Goal: Transaction & Acquisition: Purchase product/service

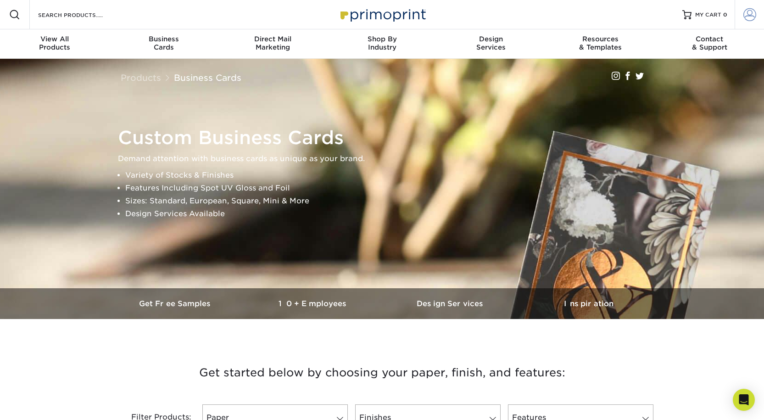
click at [643, 11] on span at bounding box center [749, 14] width 13 height 13
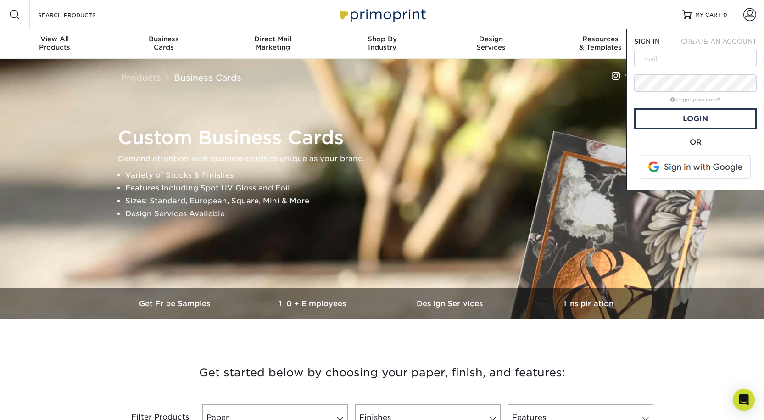
click at [643, 167] on span at bounding box center [696, 167] width 117 height 24
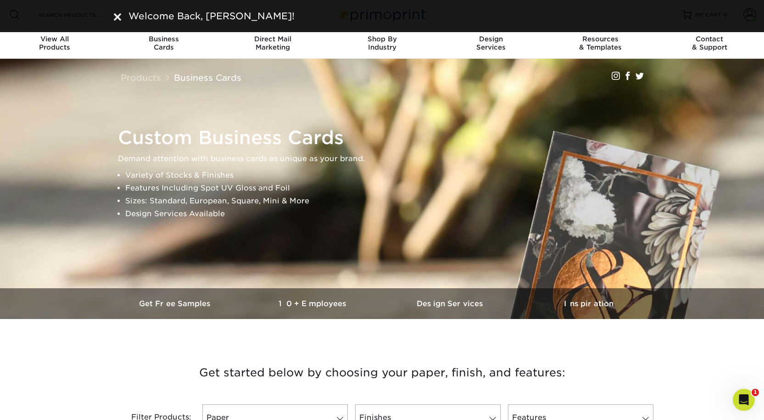
click at [113, 18] on div "Welcome Back, Jessica!" at bounding box center [382, 16] width 550 height 14
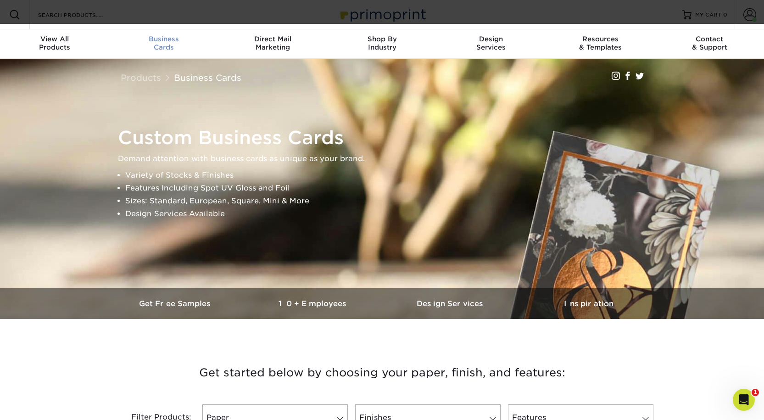
click at [168, 48] on div "Business Cards" at bounding box center [163, 43] width 109 height 17
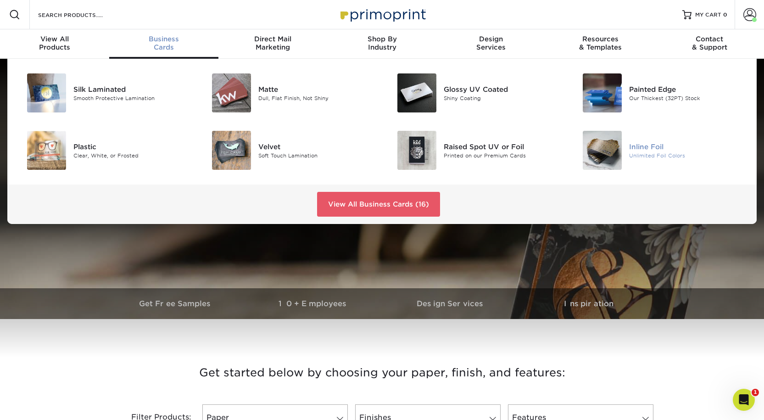
click at [593, 159] on img at bounding box center [602, 150] width 39 height 39
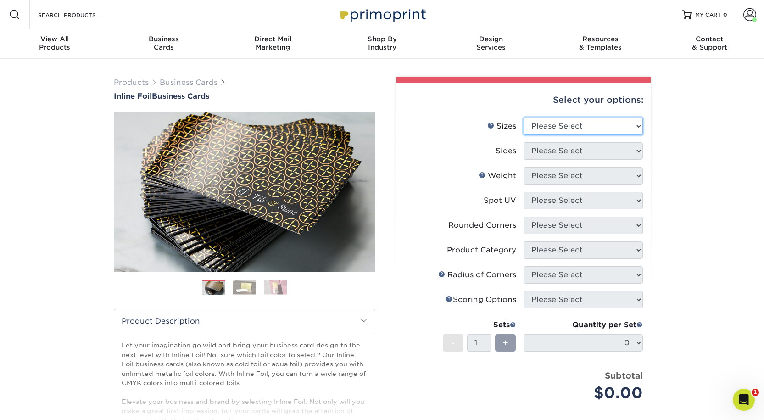
click at [599, 119] on select "Please Select 1.5" x 3.5" - Mini 1.75" x 3.5" - Mini 2" x 2" - Square 2" x 3" -…" at bounding box center [582, 125] width 119 height 17
select select "2.00x3.50"
click at [523, 117] on select "Please Select 1.5" x 3.5" - Mini 1.75" x 3.5" - Mini 2" x 2" - Square 2" x 3" -…" at bounding box center [582, 125] width 119 height 17
click at [576, 154] on select "Please Select Print Both Sides - Foil Back Only Print Both Sides - Foil Both Si…" at bounding box center [582, 150] width 119 height 17
select select "2ba18f74-0f96-487e-8b6e-985b404b3305"
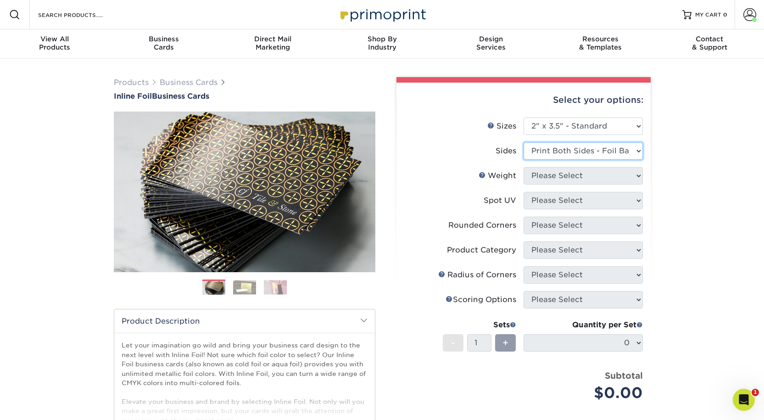
click at [523, 142] on select "Please Select Print Both Sides - Foil Back Only Print Both Sides - Foil Both Si…" at bounding box center [582, 150] width 119 height 17
click at [569, 180] on select "Please Select 16PT" at bounding box center [582, 175] width 119 height 17
select select "16PT"
click at [523, 167] on select "Please Select 16PT" at bounding box center [582, 175] width 119 height 17
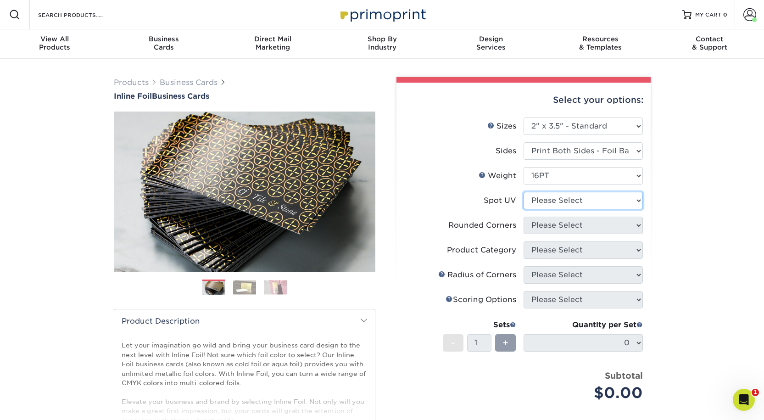
click at [567, 202] on select "Please Select No Spot UV Front and Back (Both Sides) Front Only Back Only" at bounding box center [582, 200] width 119 height 17
select select "0"
click at [523, 192] on select "Please Select No Spot UV Front and Back (Both Sides) Front Only Back Only" at bounding box center [582, 200] width 119 height 17
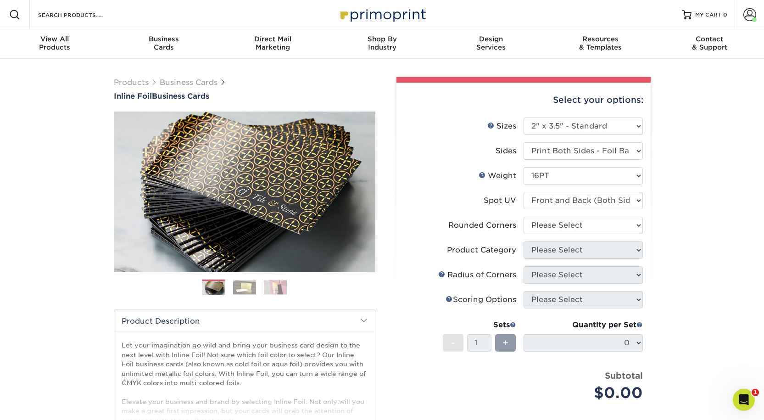
click at [571, 235] on li "Rounded Corners Please Select Yes - Round 2 Corners Yes - Round 4 Corners No" at bounding box center [523, 229] width 239 height 25
click at [572, 231] on select "Please Select Yes - Round 2 Corners Yes - Round 4 Corners No" at bounding box center [582, 225] width 119 height 17
select select "0"
click at [523, 217] on select "Please Select Yes - Round 2 Corners Yes - Round 4 Corners No" at bounding box center [582, 225] width 119 height 17
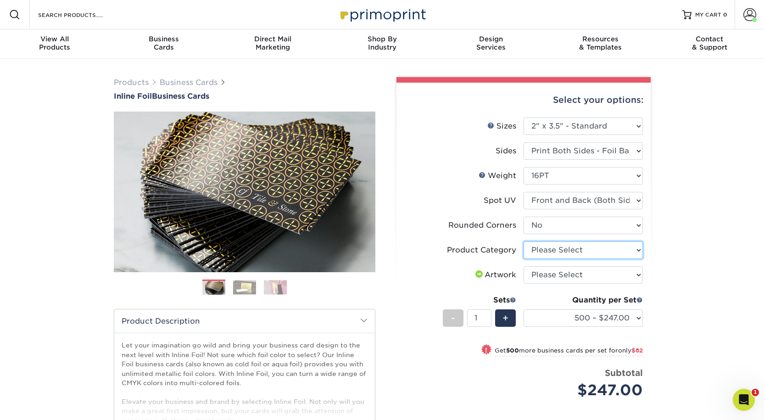
click at [569, 252] on select "Please Select Business Cards" at bounding box center [582, 249] width 119 height 17
select select "3b5148f1-0588-4f88-a218-97bcfdce65c1"
click at [523, 241] on select "Please Select Business Cards" at bounding box center [582, 249] width 119 height 17
drag, startPoint x: 334, startPoint y: 150, endPoint x: 330, endPoint y: 144, distance: 6.5
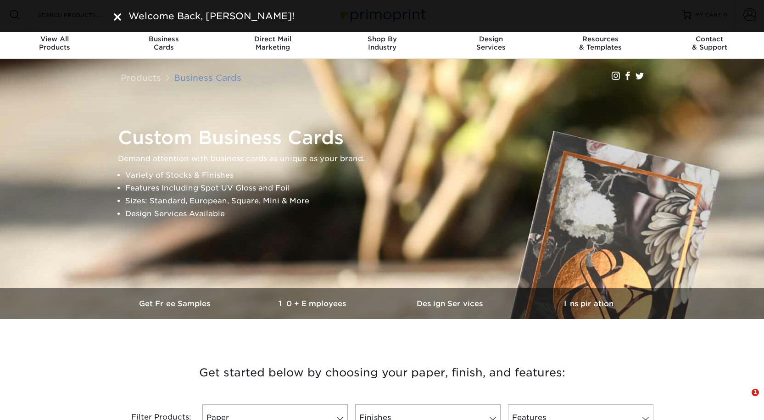
click at [184, 77] on link "Business Cards" at bounding box center [207, 77] width 67 height 10
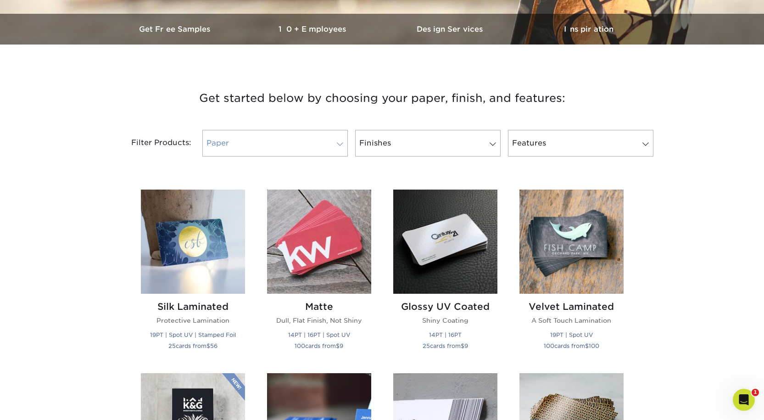
scroll to position [275, 0]
click at [465, 256] on img at bounding box center [445, 241] width 104 height 104
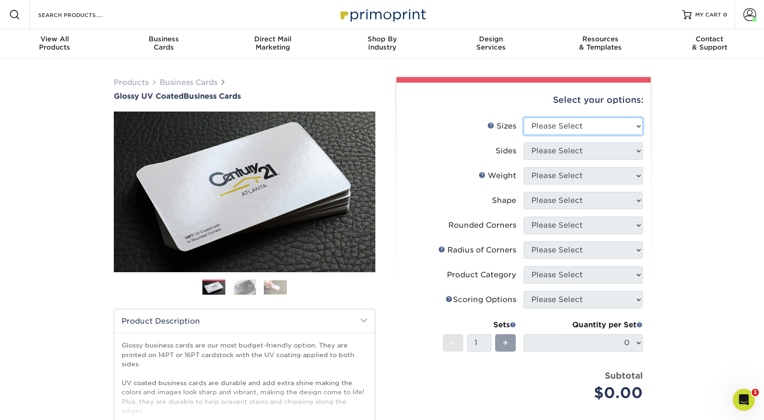
click at [615, 128] on select "Please Select 1.5" x 3.5" - Mini 1.75" x 3.5" - Mini 2" x 2" - Square 2" x 3" -…" at bounding box center [582, 125] width 119 height 17
select select "2.00x3.50"
click at [523, 117] on select "Please Select 1.5" x 3.5" - Mini 1.75" x 3.5" - Mini 2" x 2" - Square 2" x 3" -…" at bounding box center [582, 125] width 119 height 17
click at [562, 150] on select "Please Select Print Both Sides Print Front Only" at bounding box center [582, 150] width 119 height 17
select select "13abbda7-1d64-4f25-8bb2-c179b224825d"
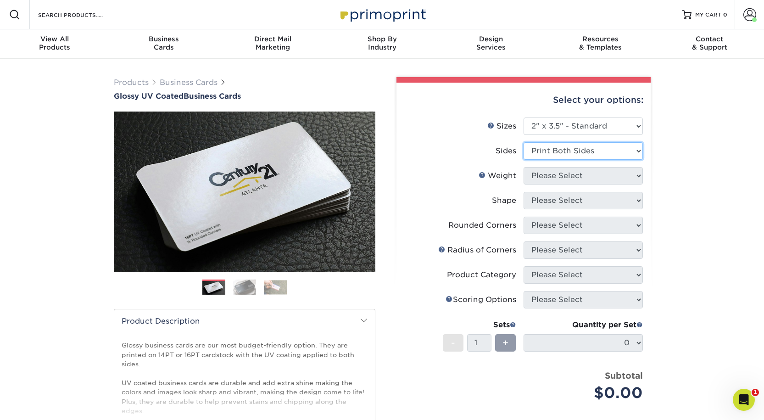
click at [523, 142] on select "Please Select Print Both Sides Print Front Only" at bounding box center [582, 150] width 119 height 17
click at [556, 177] on select "Please Select 16PT 14PT" at bounding box center [582, 175] width 119 height 17
select select "16PT"
click at [523, 167] on select "Please Select 16PT 14PT" at bounding box center [582, 175] width 119 height 17
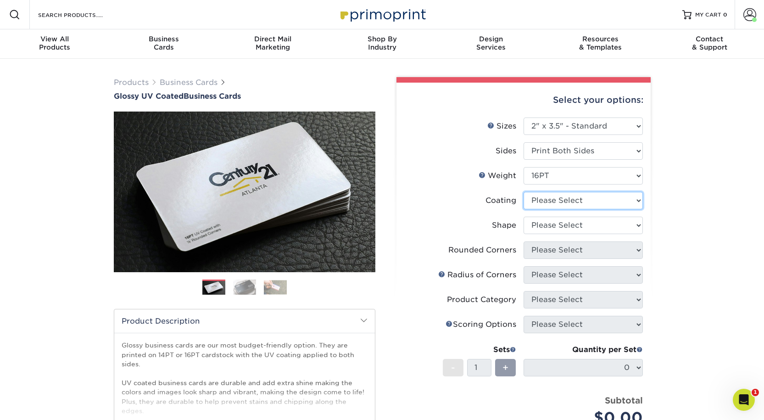
click at [556, 202] on select at bounding box center [582, 200] width 119 height 17
select select "ae367451-b2b8-45df-a344-0f05b6a12993"
click at [523, 192] on select at bounding box center [582, 200] width 119 height 17
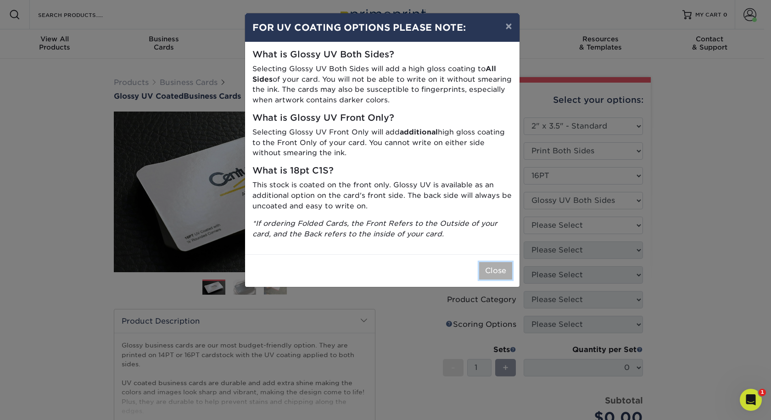
click at [504, 272] on button "Close" at bounding box center [495, 270] width 33 height 17
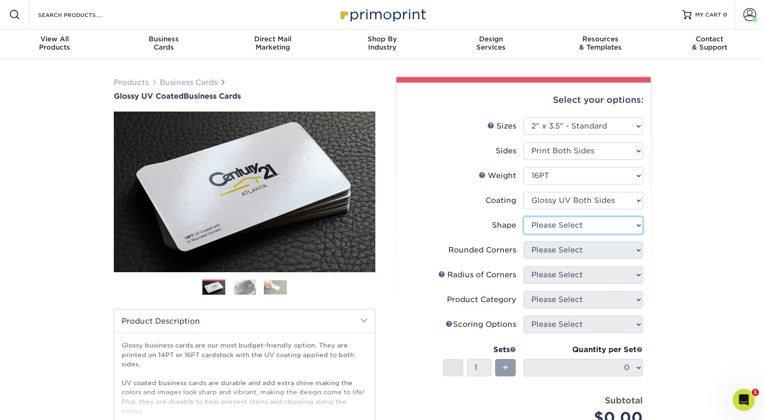
click at [559, 225] on select "Please Select Standard Oval" at bounding box center [582, 225] width 119 height 17
select select "standard"
click at [523, 217] on select "Please Select Standard Oval" at bounding box center [582, 225] width 119 height 17
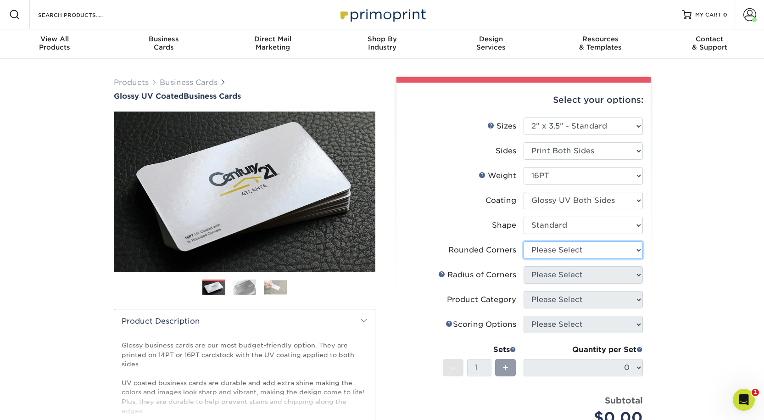
click at [552, 256] on select "Please Select Yes - Round 2 Corners Yes - Round 4 Corners No" at bounding box center [582, 249] width 119 height 17
select select "0"
click at [523, 241] on select "Please Select Yes - Round 2 Corners Yes - Round 4 Corners No" at bounding box center [582, 249] width 119 height 17
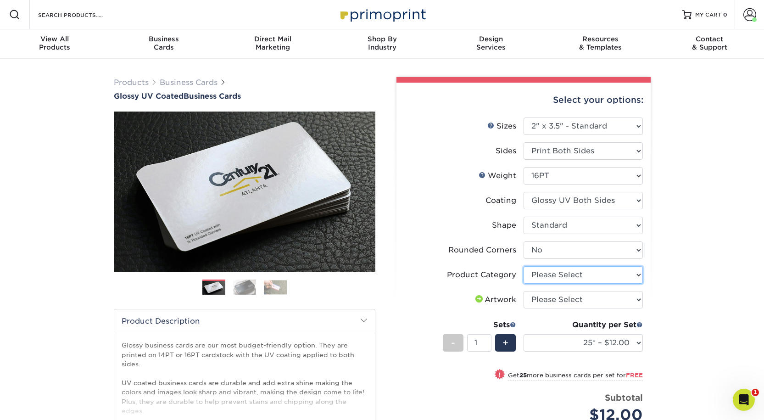
click at [561, 273] on select "Please Select Business Cards" at bounding box center [582, 274] width 119 height 17
select select "3b5148f1-0588-4f88-a218-97bcfdce65c1"
click at [523, 266] on select "Please Select Business Cards" at bounding box center [582, 274] width 119 height 17
click at [563, 296] on select "Please Select I will upload files I need a design - $100" at bounding box center [582, 299] width 119 height 17
select select "upload"
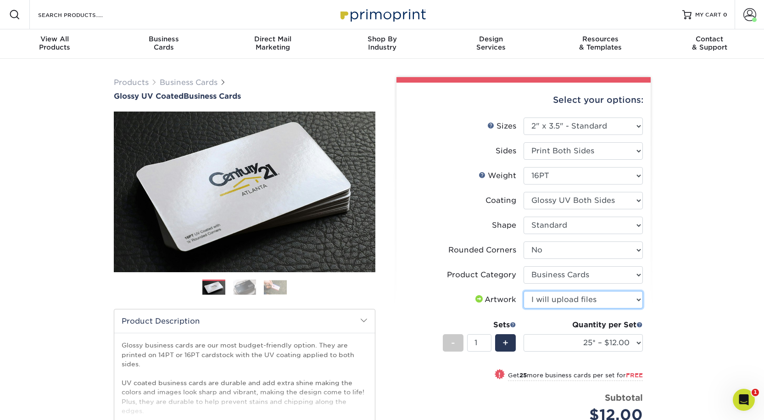
click at [523, 291] on select "Please Select I will upload files I need a design - $100" at bounding box center [582, 299] width 119 height 17
click at [615, 335] on select "25* – $12.00 50* – $12.00 100* – $12.00 250* – $21.00 500 – $42.00 1000 – $53.0…" at bounding box center [582, 342] width 119 height 17
select select "1000 – $53.00"
click at [523, 334] on select "25* – $12.00 50* – $12.00 100* – $12.00 250* – $21.00 500 – $42.00 1000 – $53.0…" at bounding box center [582, 342] width 119 height 17
click at [676, 297] on div "Products Business Cards Glossy UV Coated Business Cards Previous Next" at bounding box center [382, 310] width 764 height 503
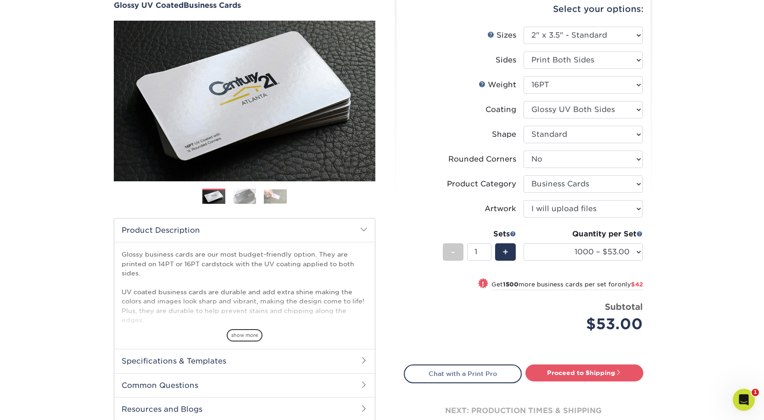
scroll to position [91, 0]
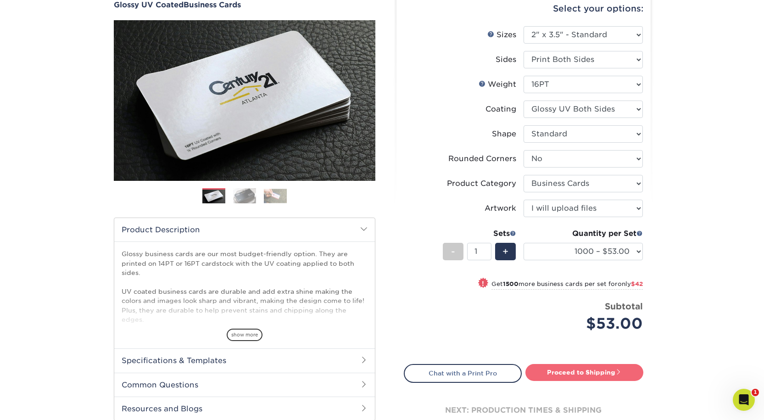
click at [605, 365] on link "Proceed to Shipping" at bounding box center [584, 372] width 118 height 17
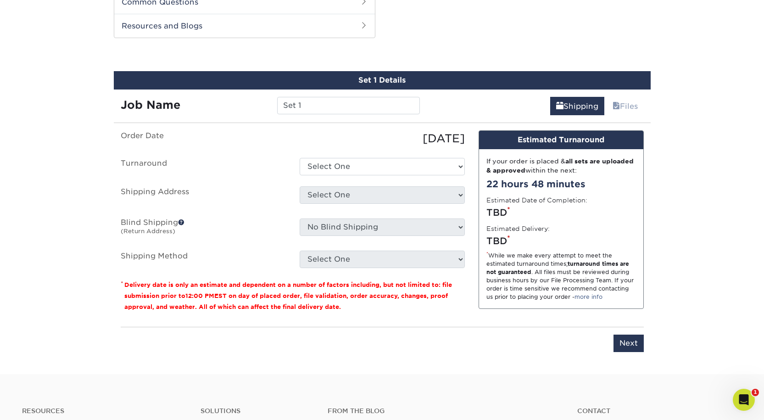
scroll to position [480, 0]
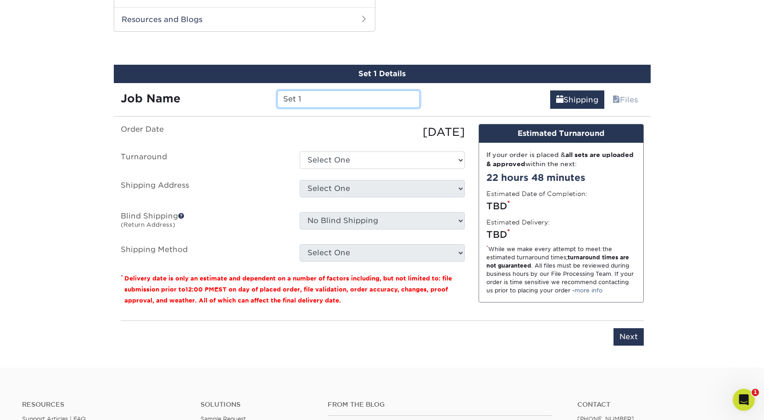
click at [294, 99] on input "Set 1" at bounding box center [348, 98] width 143 height 17
type input "2025"
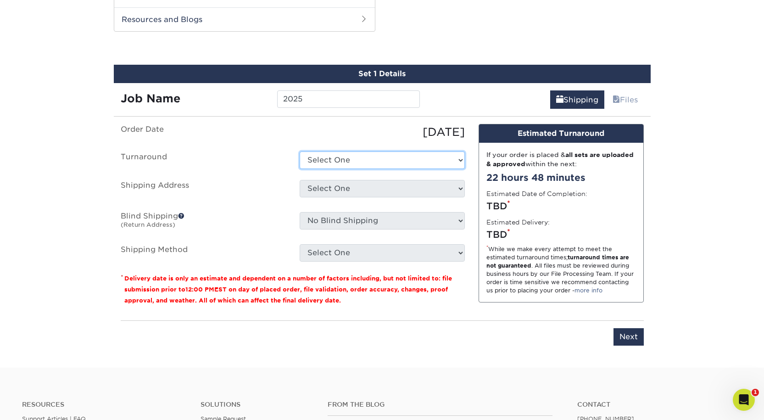
click at [352, 160] on select "Select One 2-4 Business Days 2 Day Next Business Day" at bounding box center [382, 159] width 165 height 17
select select "a4b988fe-bf75-4c9d-ab09-3724192d9116"
click at [300, 151] on select "Select One 2-4 Business Days 2 Day Next Business Day" at bounding box center [382, 159] width 165 height 17
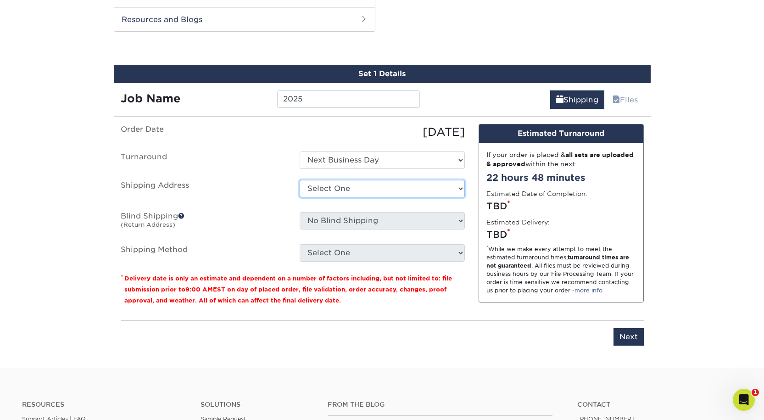
click at [353, 191] on select "Select One jess jess + Add New Address" at bounding box center [382, 188] width 165 height 17
select select "245540"
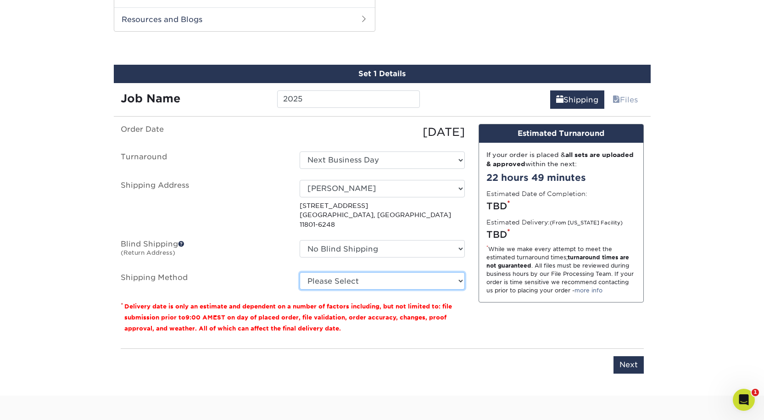
click at [387, 272] on select "Please Select Ground Shipping (+$8.96) 3 Day Shipping Service (+$20.06) 2 Day A…" at bounding box center [382, 280] width 165 height 17
select select "03"
click at [300, 272] on select "Please Select Ground Shipping (+$8.96) 3 Day Shipping Service (+$20.06) 2 Day A…" at bounding box center [382, 280] width 165 height 17
click at [391, 303] on small "Delivery date is only an estimate and dependent on a number of factors includin…" at bounding box center [288, 317] width 328 height 29
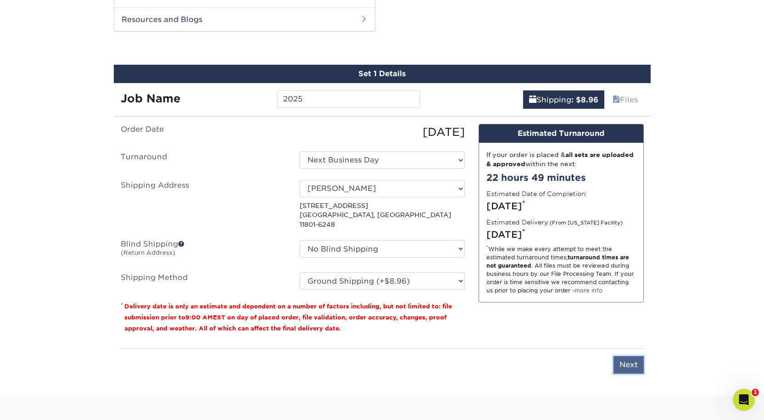
click at [631, 356] on input "Next" at bounding box center [628, 364] width 30 height 17
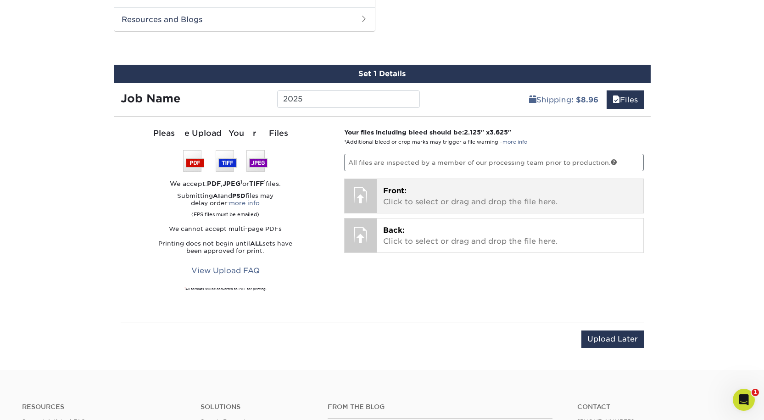
click at [460, 194] on p "Front: Click to select or drag and drop the file here." at bounding box center [510, 196] width 254 height 22
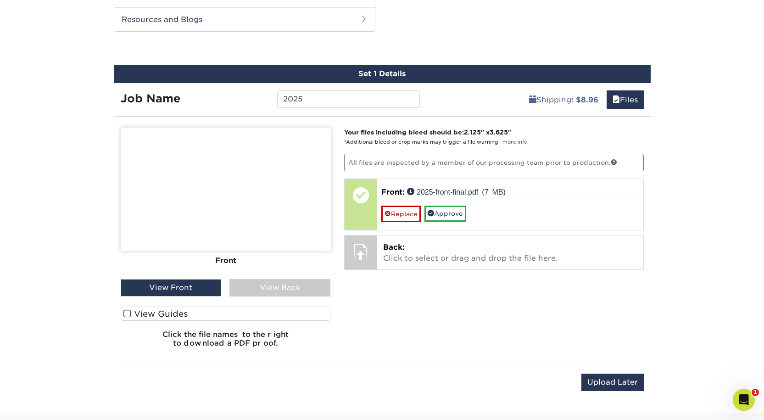
click at [126, 316] on span at bounding box center [127, 313] width 8 height 9
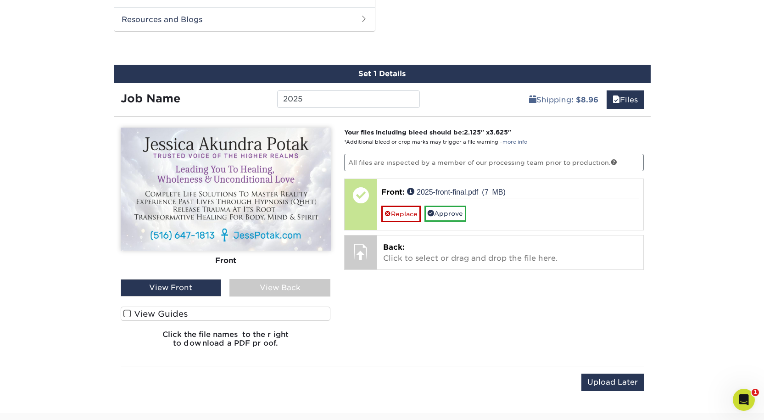
click at [0, 0] on input "View Guides" at bounding box center [0, 0] width 0 height 0
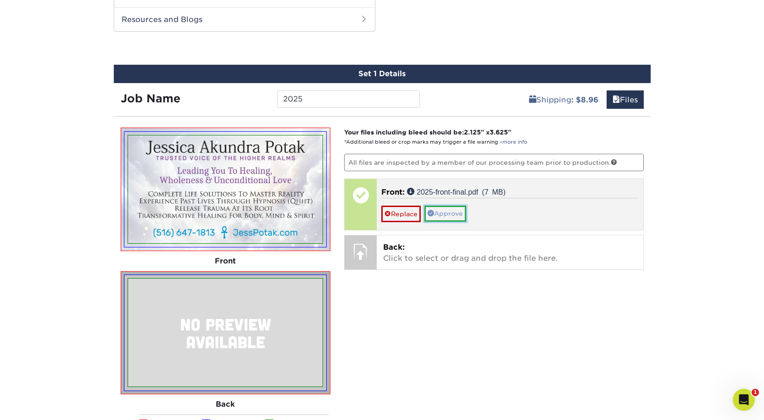
click at [457, 215] on link "Approve" at bounding box center [445, 213] width 42 height 16
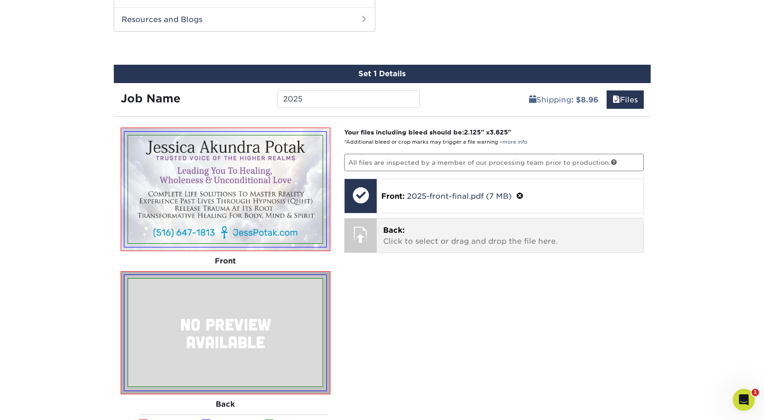
click at [432, 233] on p "Back: Click to select or drag and drop the file here." at bounding box center [510, 236] width 254 height 22
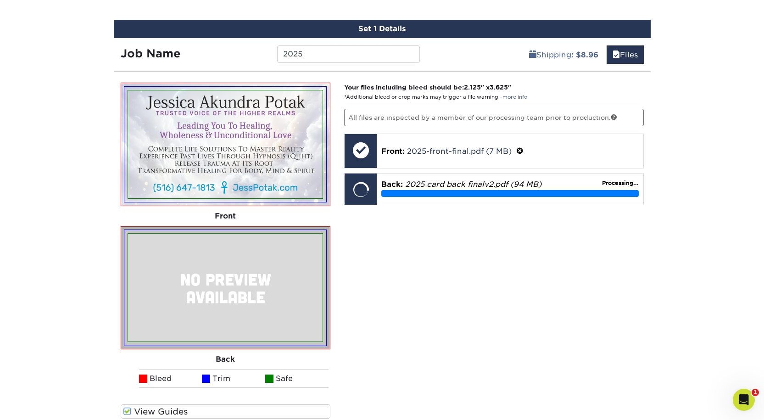
scroll to position [526, 0]
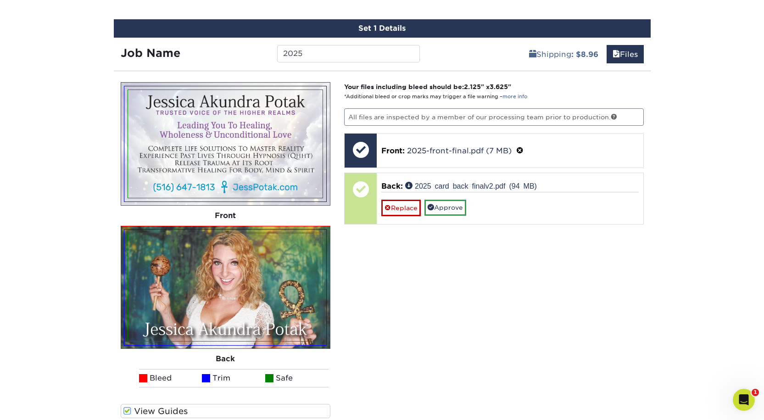
click at [269, 286] on img at bounding box center [225, 287] width 194 height 108
click at [281, 277] on img at bounding box center [225, 287] width 194 height 108
click at [283, 278] on img at bounding box center [225, 287] width 194 height 108
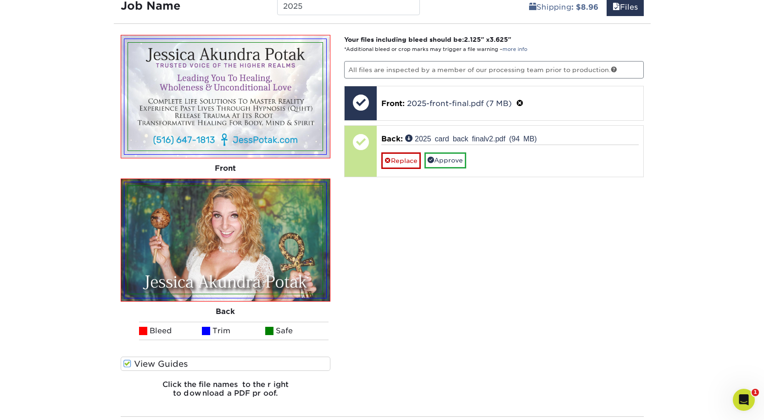
scroll to position [572, 0]
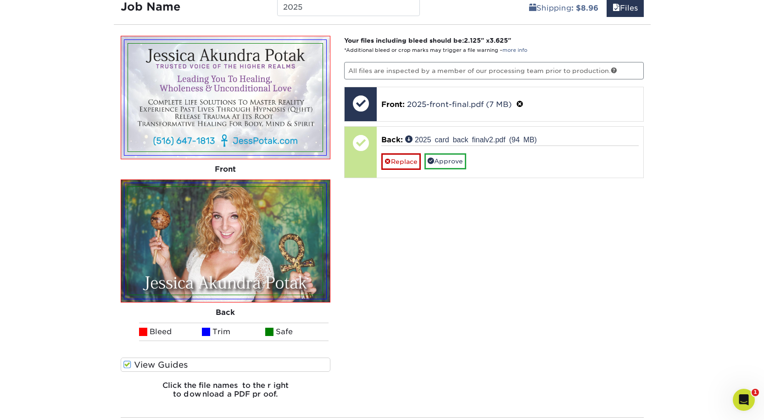
click at [402, 261] on div "Your files including bleed should be: 2.125 " x 3.625 " *Additional bleed or cr…" at bounding box center [493, 221] width 313 height 370
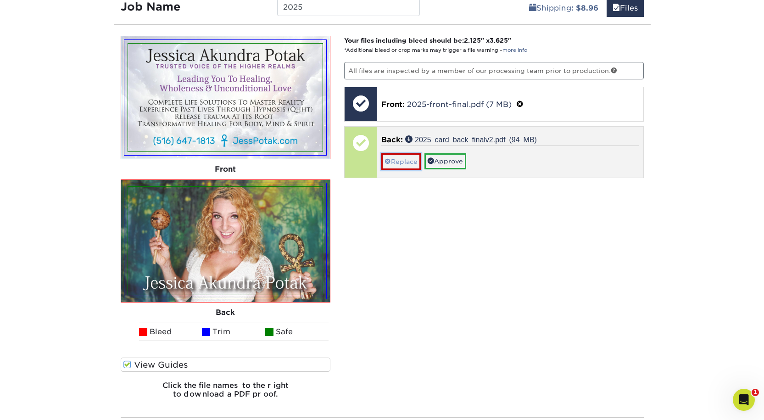
click at [408, 167] on link "Replace" at bounding box center [400, 161] width 39 height 16
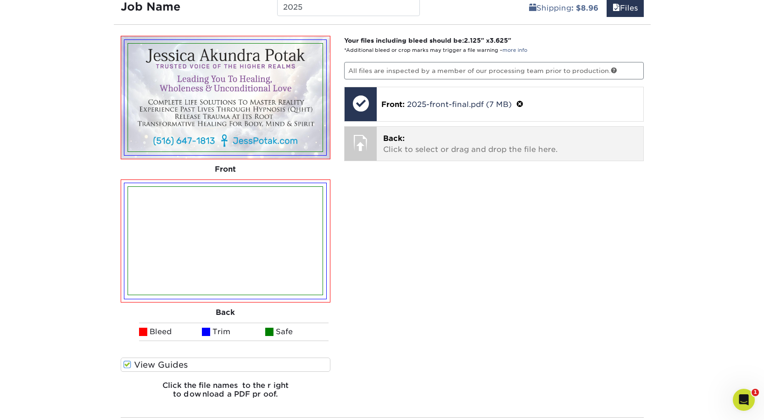
click at [405, 148] on p "Back: Click to select or drag and drop the file here." at bounding box center [510, 144] width 254 height 22
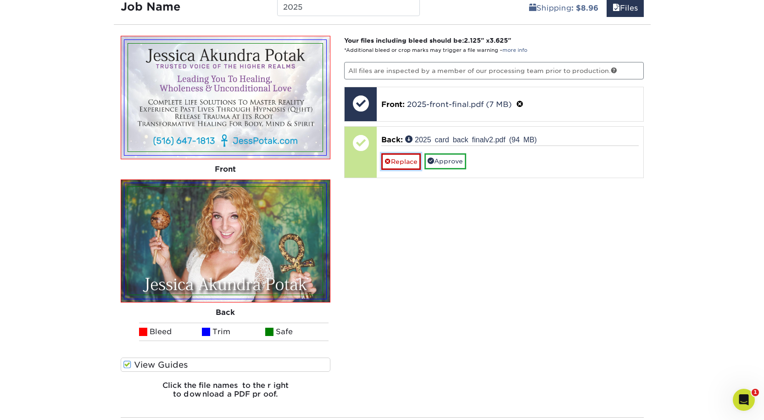
click at [410, 165] on link "Replace" at bounding box center [400, 161] width 39 height 16
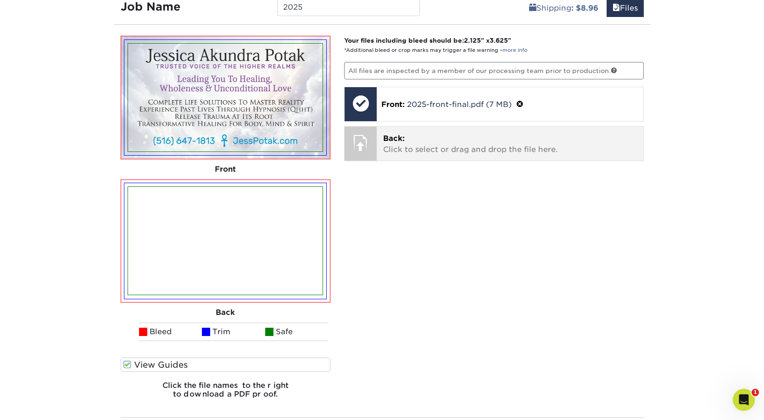
drag, startPoint x: 405, startPoint y: 163, endPoint x: 412, endPoint y: 157, distance: 9.1
click at [405, 164] on div "Your files including bleed should be: 2.125 " x 3.625 " *Additional bleed or cr…" at bounding box center [493, 221] width 313 height 370
click at [413, 156] on div "Back: Click to select or drag and drop the file here. Choose file 2025 card bac…" at bounding box center [510, 144] width 267 height 34
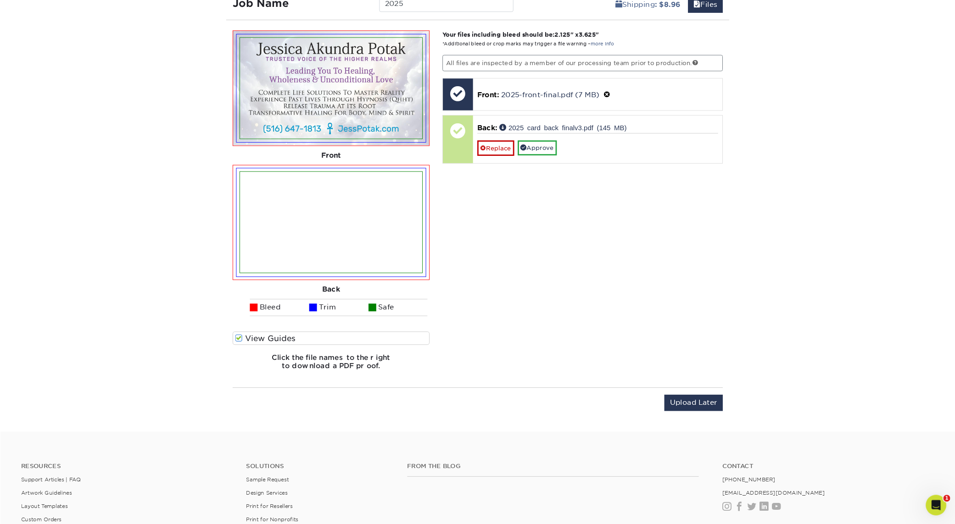
scroll to position [576, 0]
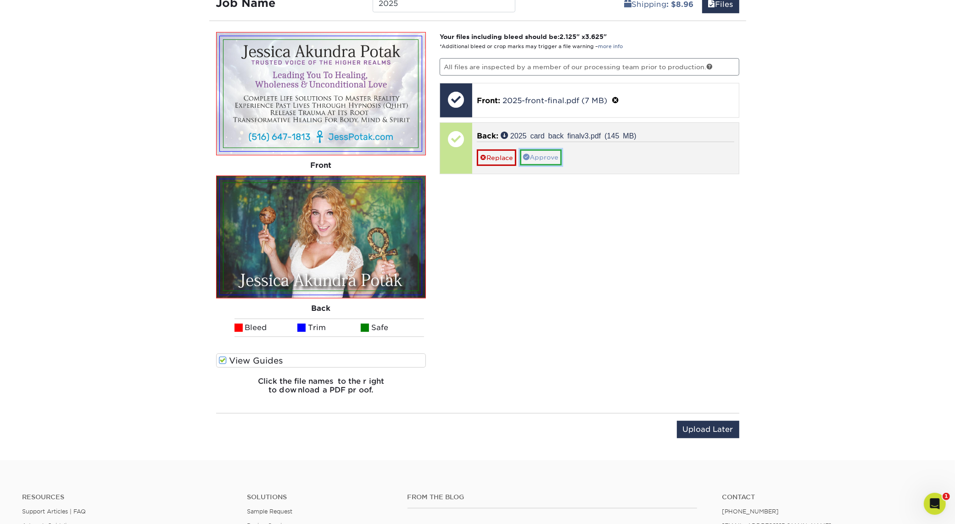
click at [552, 159] on link "Approve" at bounding box center [541, 158] width 42 height 16
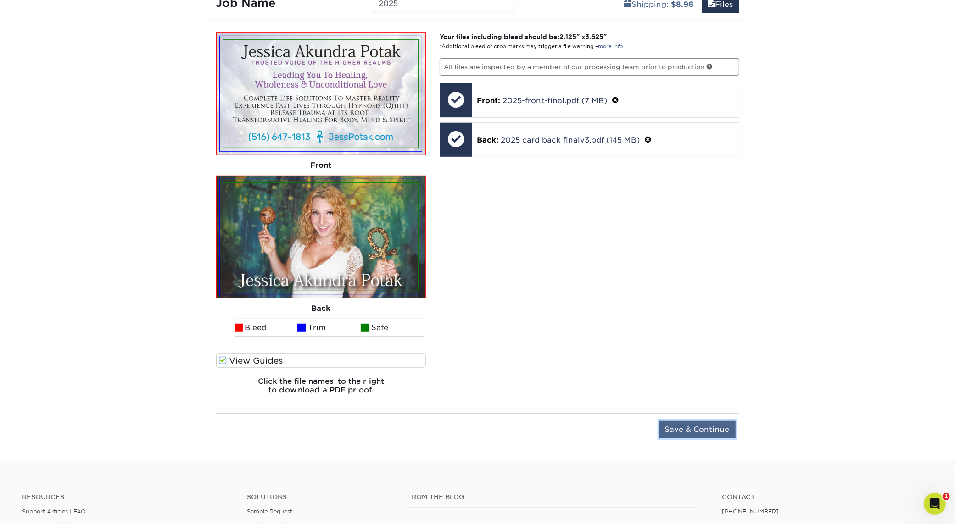
click at [694, 419] on input "Save & Continue" at bounding box center [697, 429] width 77 height 17
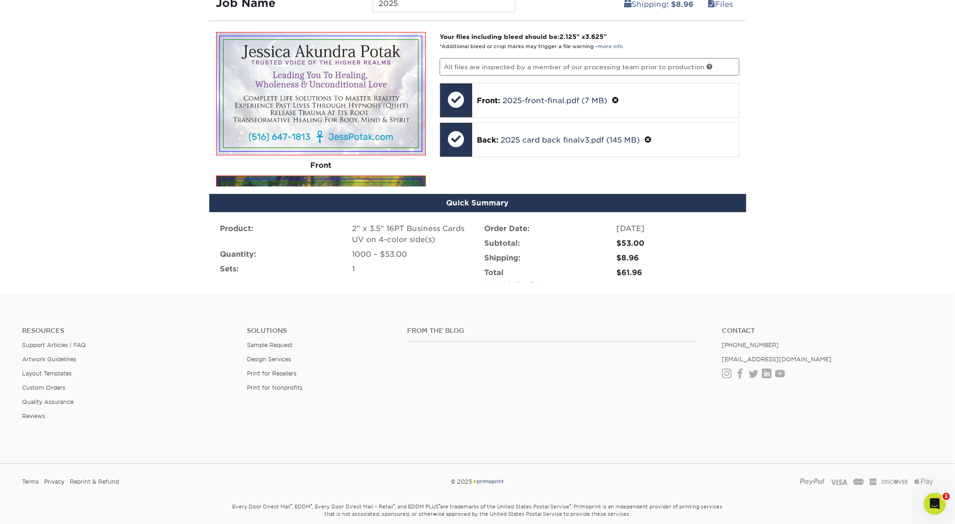
scroll to position [510, 0]
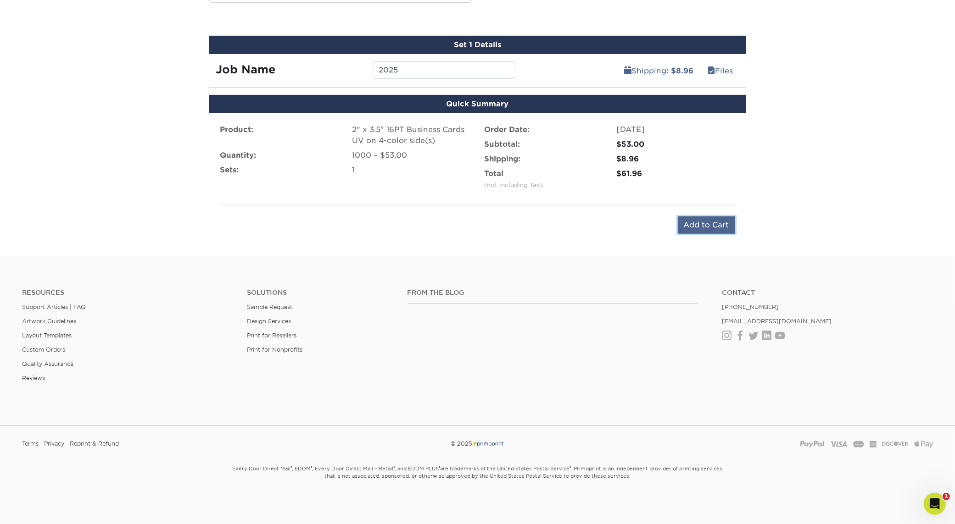
click at [700, 224] on input "Add to Cart" at bounding box center [705, 225] width 57 height 17
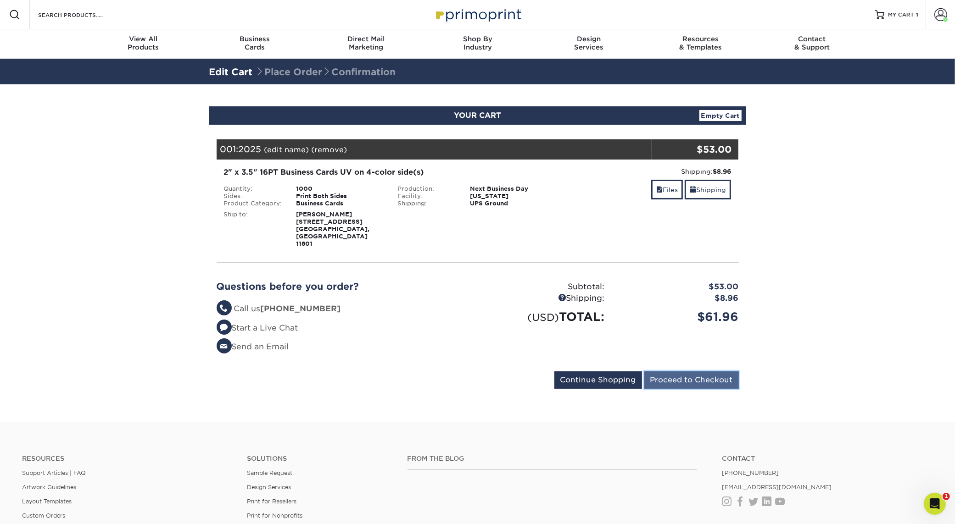
click at [695, 372] on input "Proceed to Checkout" at bounding box center [691, 380] width 94 height 17
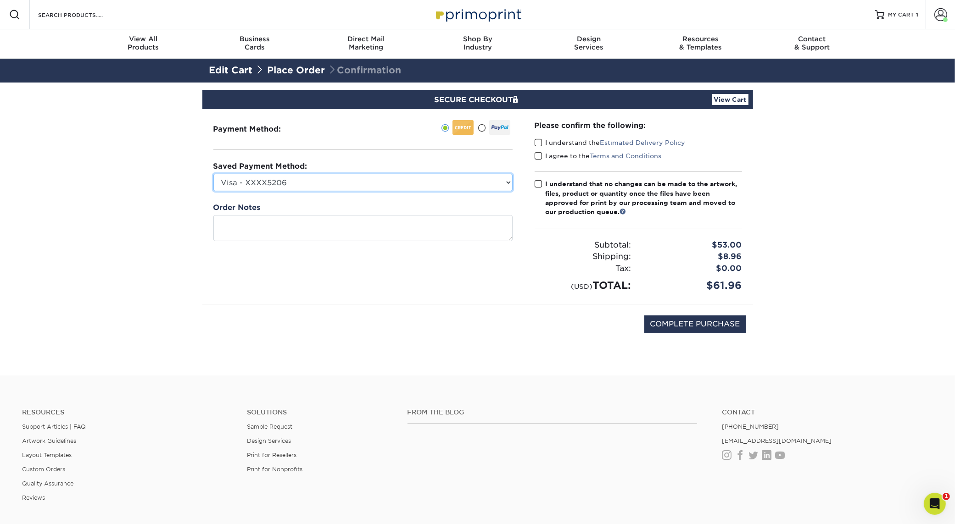
click at [361, 185] on select "Visa - XXXX5206 New Credit Card" at bounding box center [362, 182] width 299 height 17
select select
click at [213, 174] on select "Visa - XXXX5206 New Credit Card" at bounding box center [362, 182] width 299 height 17
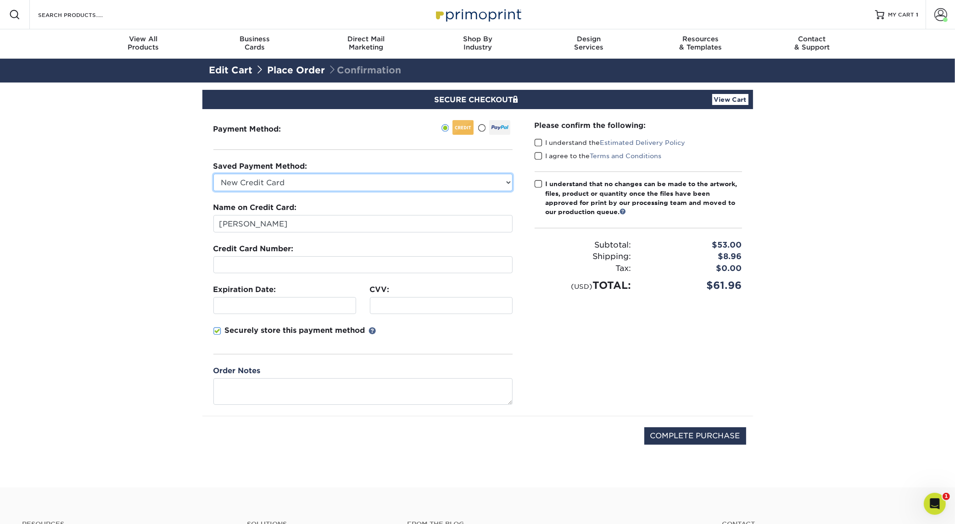
click at [344, 182] on select "Visa - XXXX5206 New Credit Card" at bounding box center [362, 182] width 299 height 17
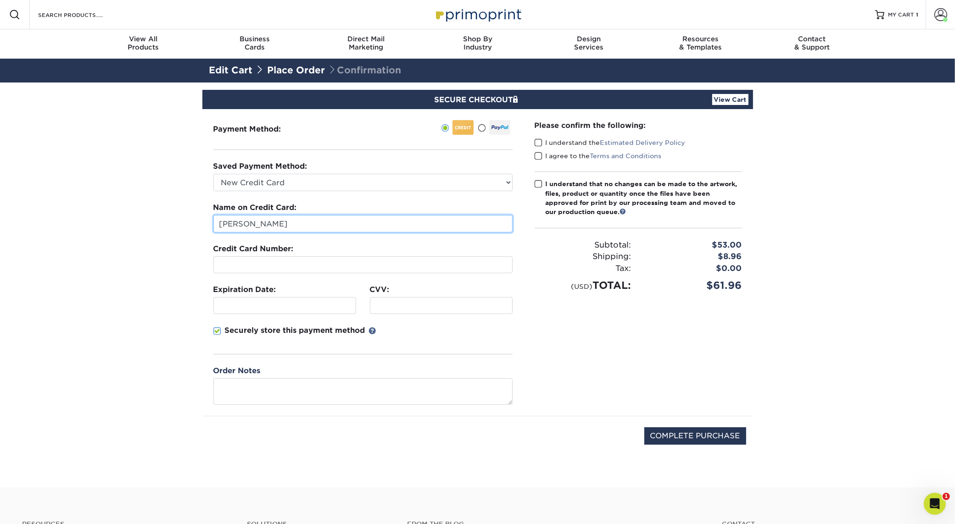
drag, startPoint x: 312, startPoint y: 222, endPoint x: 216, endPoint y: 214, distance: 96.1
click at [216, 214] on div "Name on Credit Card: [PERSON_NAME]" at bounding box center [362, 217] width 299 height 30
type input "[PERSON_NAME]"
click at [220, 333] on span at bounding box center [217, 331] width 8 height 9
click at [0, 0] on input "Securely store this payment method" at bounding box center [0, 0] width 0 height 0
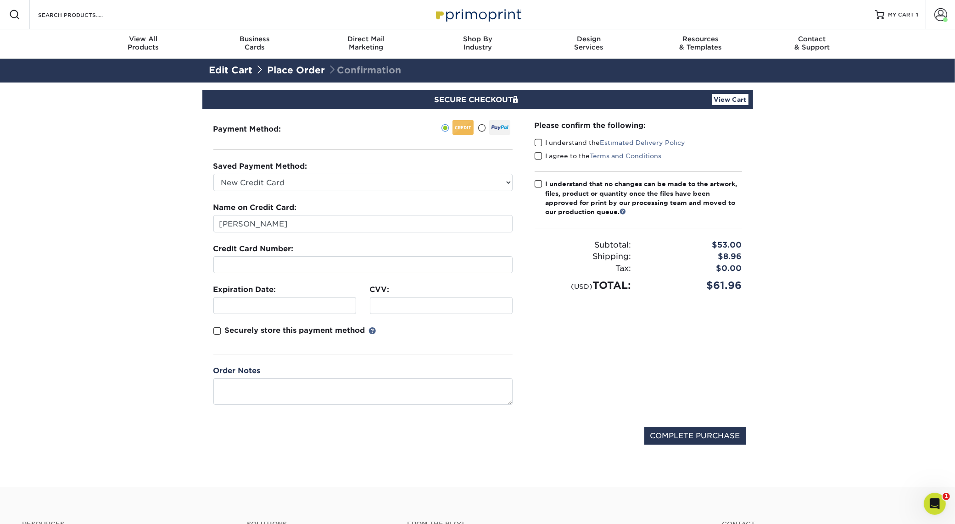
click at [538, 147] on label "I understand the Estimated Delivery Policy" at bounding box center [609, 142] width 151 height 9
click at [0, 0] on input "I understand the Estimated Delivery Policy" at bounding box center [0, 0] width 0 height 0
click at [540, 157] on span at bounding box center [538, 156] width 8 height 9
click at [0, 0] on input "I agree to the Terms and Conditions" at bounding box center [0, 0] width 0 height 0
click at [537, 183] on span at bounding box center [538, 184] width 8 height 9
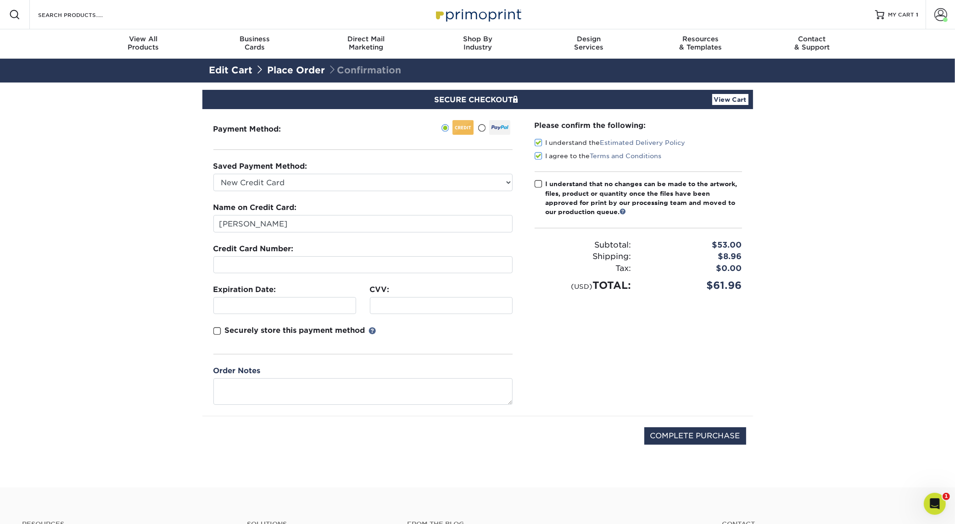
click at [0, 0] on input "I understand that no changes can be made to the artwork, files, product or quan…" at bounding box center [0, 0] width 0 height 0
click at [721, 437] on input "COMPLETE PURCHASE" at bounding box center [695, 436] width 102 height 17
type input "PROCESSING, PLEASE WAIT..."
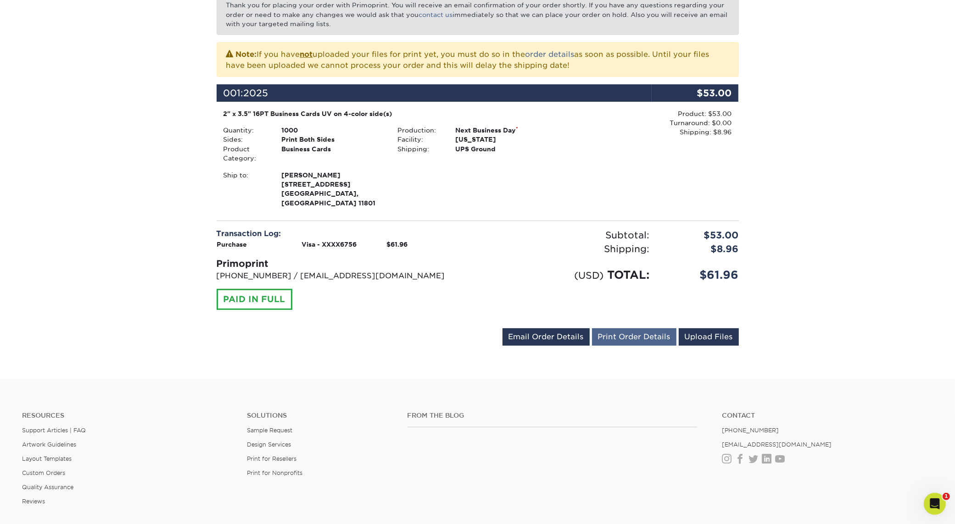
scroll to position [172, 0]
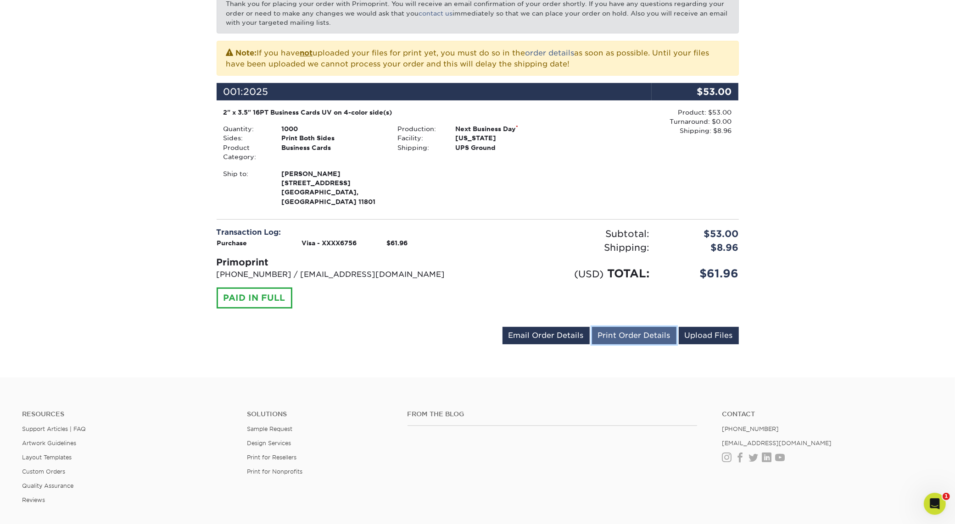
click at [604, 327] on link "Print Order Details" at bounding box center [634, 335] width 84 height 17
